Goal: Use online tool/utility

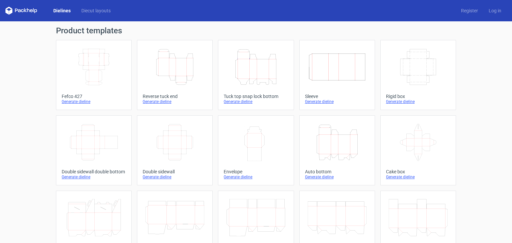
click at [256, 71] on icon "Height Depth Width" at bounding box center [256, 66] width 59 height 37
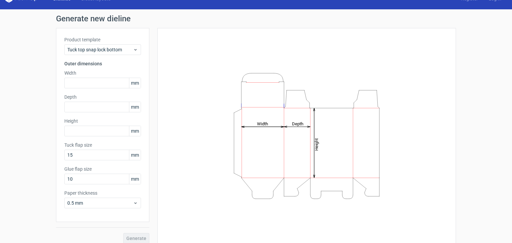
scroll to position [18, 0]
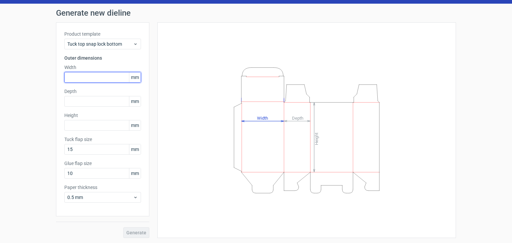
click at [87, 77] on input "text" at bounding box center [102, 77] width 77 height 11
type input "235"
type input "140"
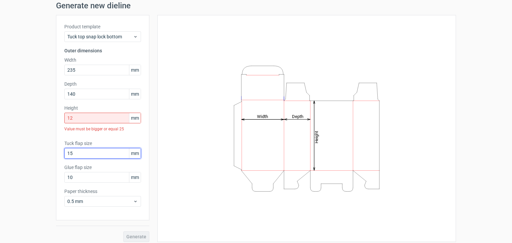
scroll to position [29, 0]
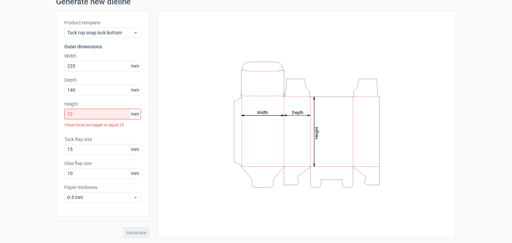
click at [133, 232] on div "Generate" at bounding box center [102, 227] width 93 height 22
click at [82, 117] on input "12" at bounding box center [102, 114] width 77 height 11
drag, startPoint x: 85, startPoint y: 114, endPoint x: 6, endPoint y: 105, distance: 79.2
click at [6, 105] on div "Generate new dieline Product template Tuck top snap lock bottom Outer dimension…" at bounding box center [256, 117] width 512 height 251
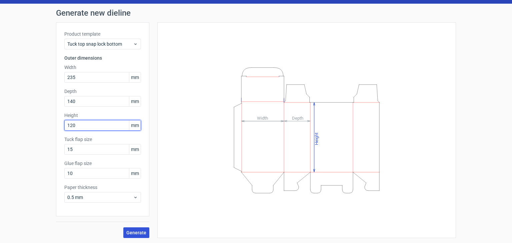
type input "120"
click at [131, 234] on span "Generate" at bounding box center [136, 233] width 20 height 5
